Goal: Task Accomplishment & Management: Manage account settings

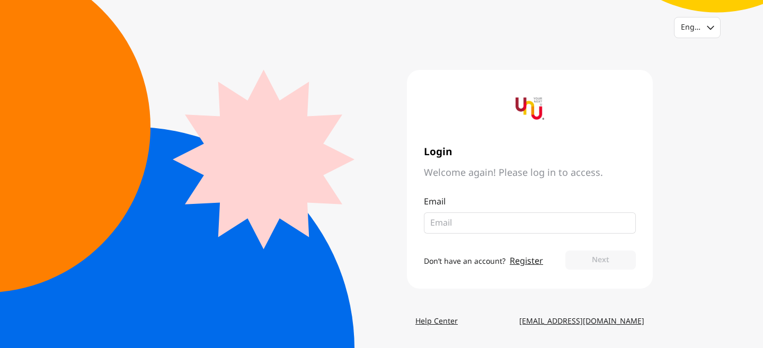
click at [526, 107] on img at bounding box center [530, 108] width 29 height 29
drag, startPoint x: 653, startPoint y: 327, endPoint x: 589, endPoint y: 320, distance: 64.0
click at [589, 320] on div "English Login Welcome again! Please log in to access. Email Don’t have an accou…" at bounding box center [381, 174] width 763 height 348
copy link "yournextu.com"
click at [457, 163] on div "Login Welcome again! Please log in to access." at bounding box center [530, 162] width 212 height 33
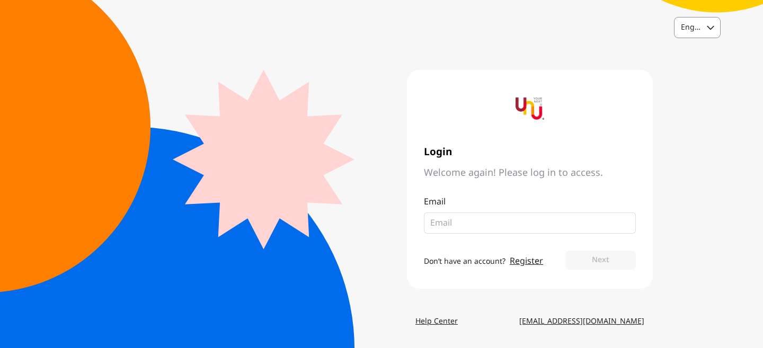
click at [698, 30] on div "English" at bounding box center [691, 27] width 20 height 11
click at [357, 47] on main "Login Welcome again! Please log in to access. Email Don’t have an account? Regi…" at bounding box center [381, 180] width 543 height 266
